Goal: Navigation & Orientation: Find specific page/section

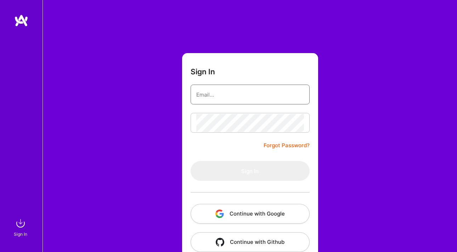
click at [203, 89] on input "email" at bounding box center [250, 95] width 108 height 18
type input "[EMAIL_ADDRESS][DOMAIN_NAME]"
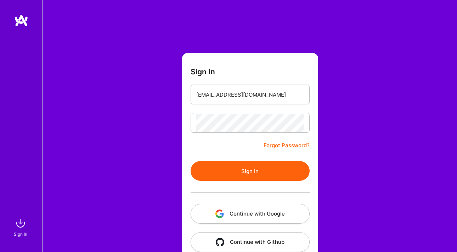
click at [245, 168] on button "Sign In" at bounding box center [250, 171] width 119 height 20
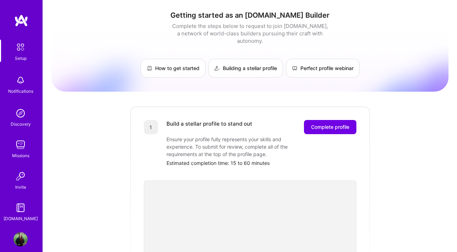
click at [22, 117] on img at bounding box center [20, 113] width 14 height 14
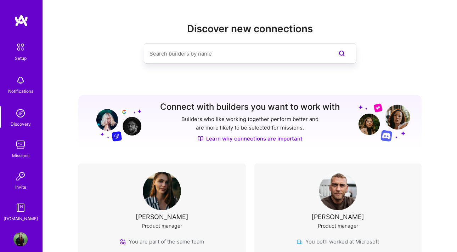
click at [19, 147] on img at bounding box center [20, 145] width 14 height 14
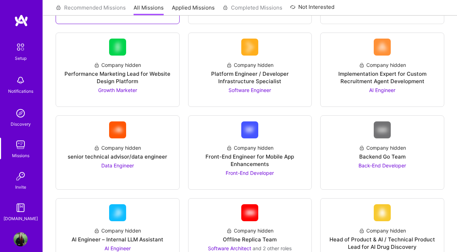
scroll to position [159, 0]
